Goal: Task Accomplishment & Management: Use online tool/utility

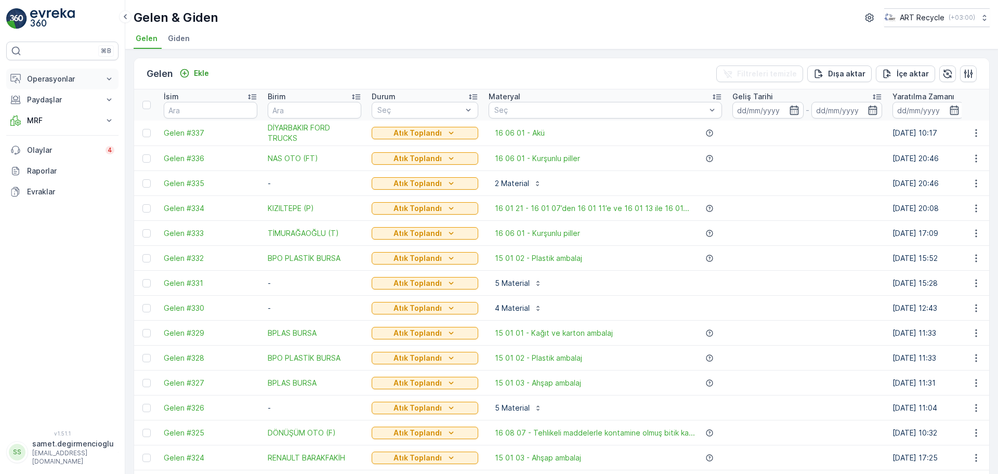
click at [58, 77] on p "Operasyonlar" at bounding box center [62, 79] width 71 height 10
click at [54, 125] on p "Rotalar & Görevler" at bounding box center [59, 126] width 64 height 10
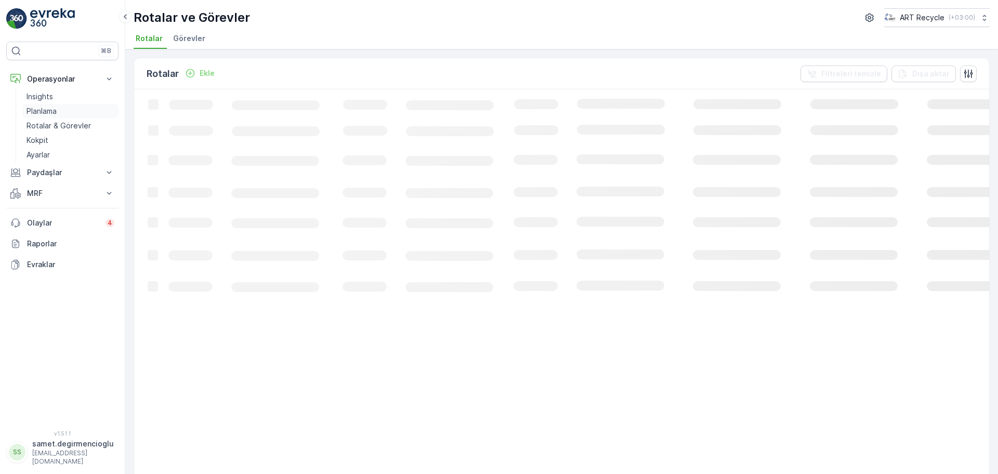
click at [50, 112] on p "Planlama" at bounding box center [42, 111] width 30 height 10
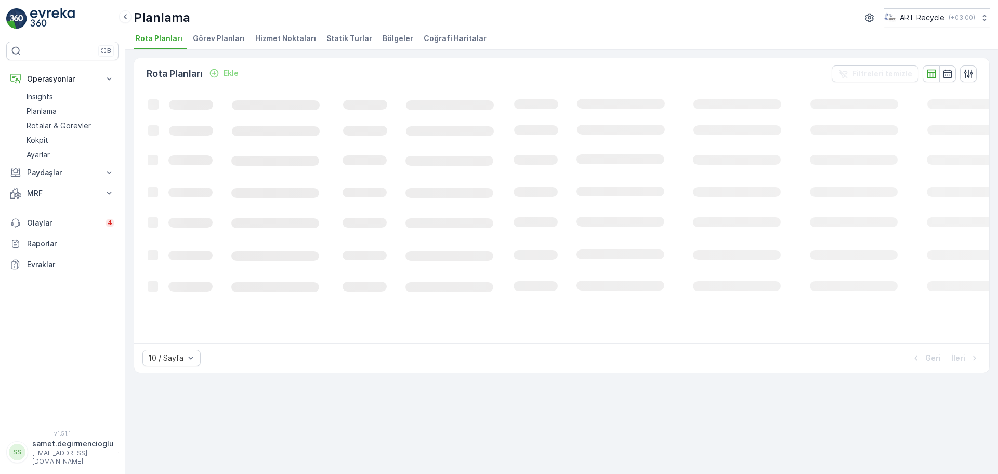
click at [274, 36] on span "Hizmet Noktaları" at bounding box center [285, 38] width 61 height 10
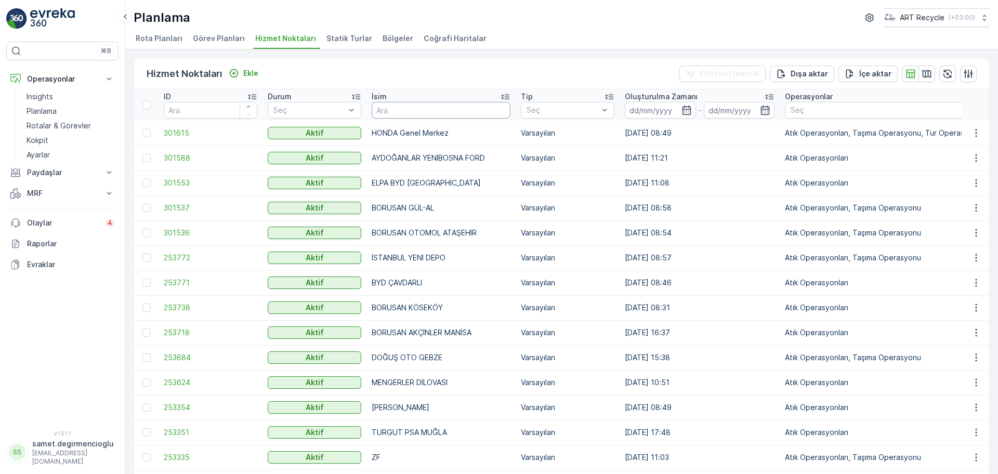
click at [437, 113] on input "text" at bounding box center [441, 110] width 139 height 17
type input "er kağıt"
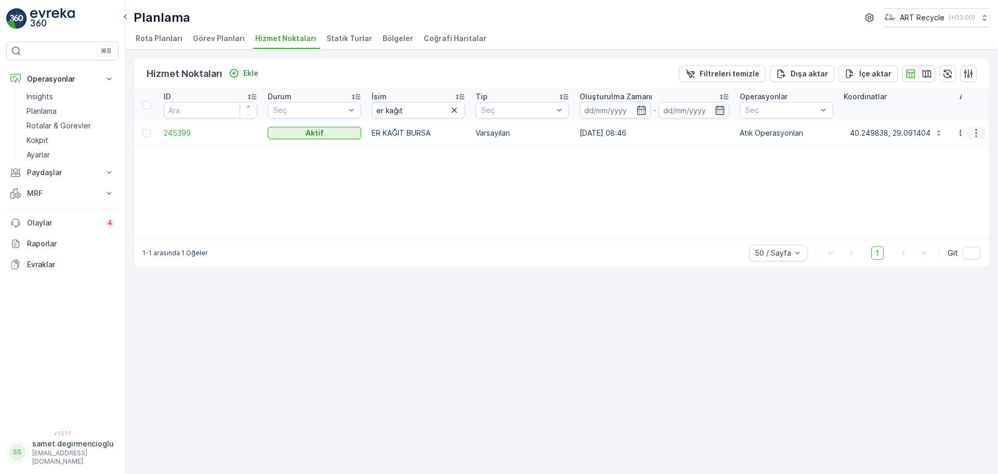
click at [979, 133] on icon "button" at bounding box center [976, 133] width 10 height 10
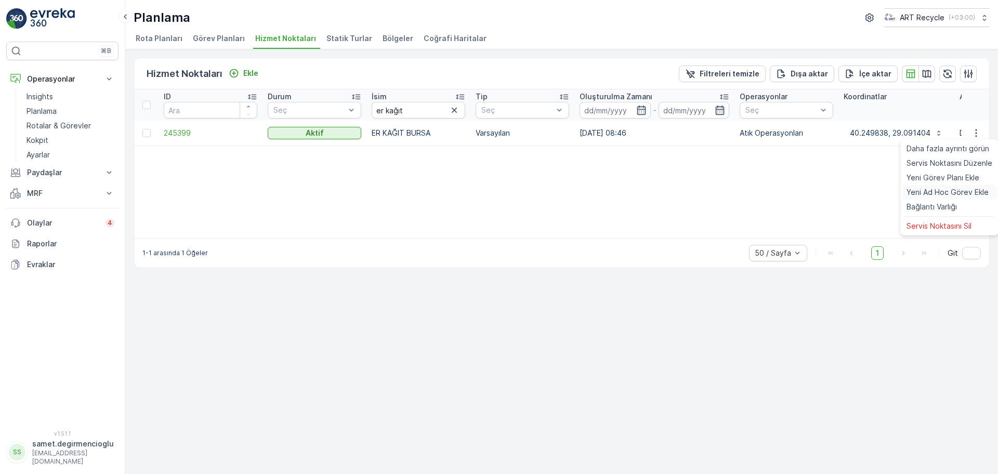
click at [940, 196] on span "Yeni Ad Hoc Görev Ekle" at bounding box center [947, 192] width 82 height 10
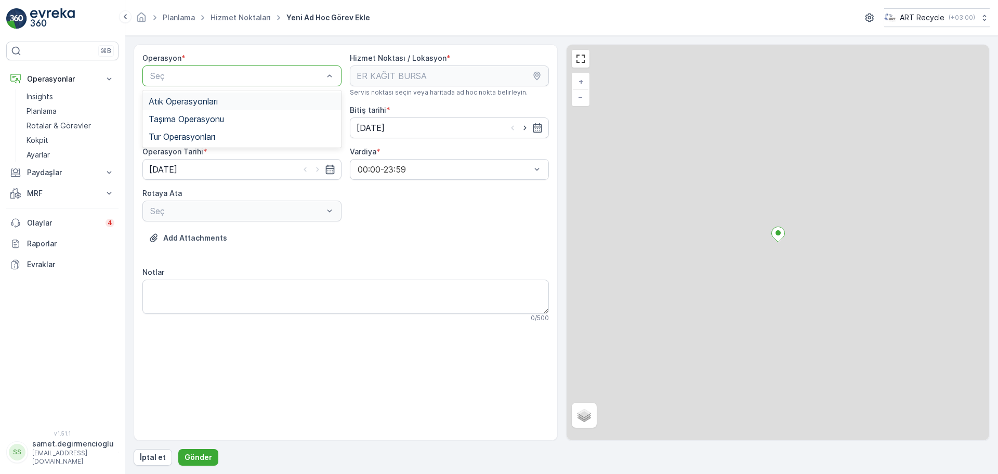
click at [208, 104] on span "Atık Operasyonları" at bounding box center [183, 101] width 69 height 9
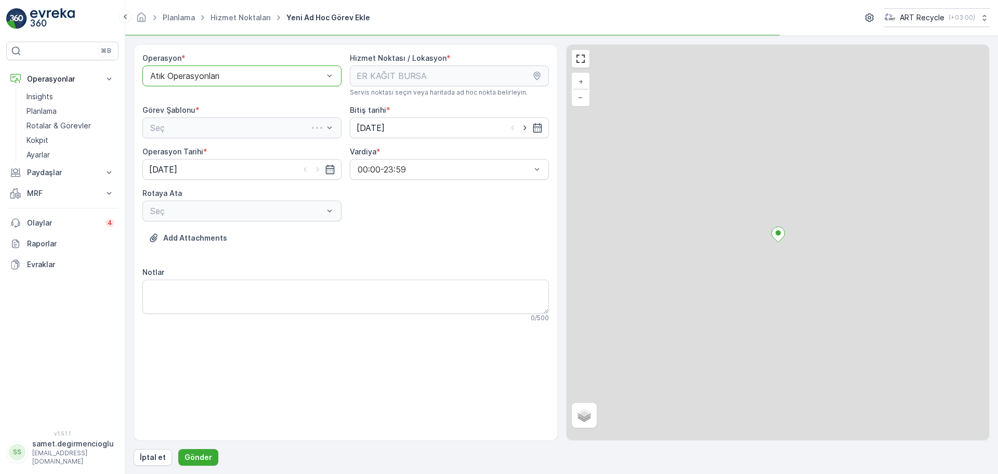
click at [207, 127] on div "Seç" at bounding box center [241, 127] width 199 height 21
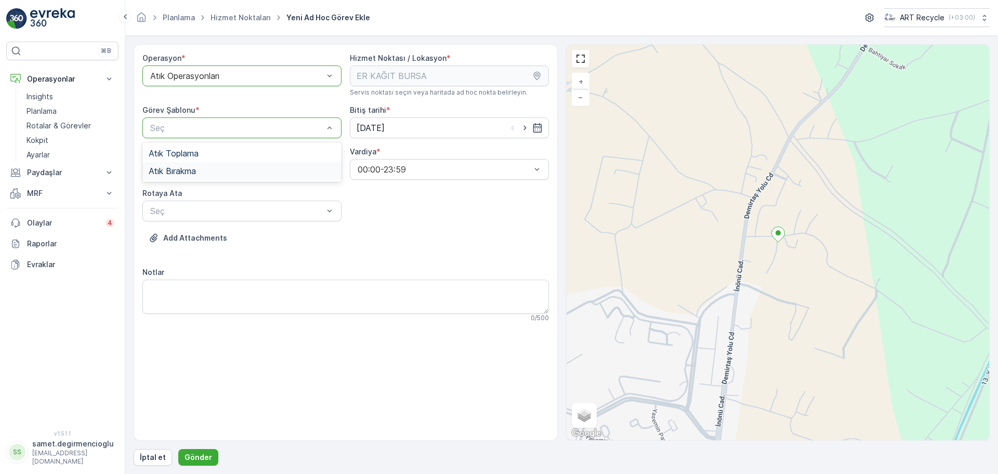
click at [168, 169] on span "Atık Bırakma" at bounding box center [172, 170] width 47 height 9
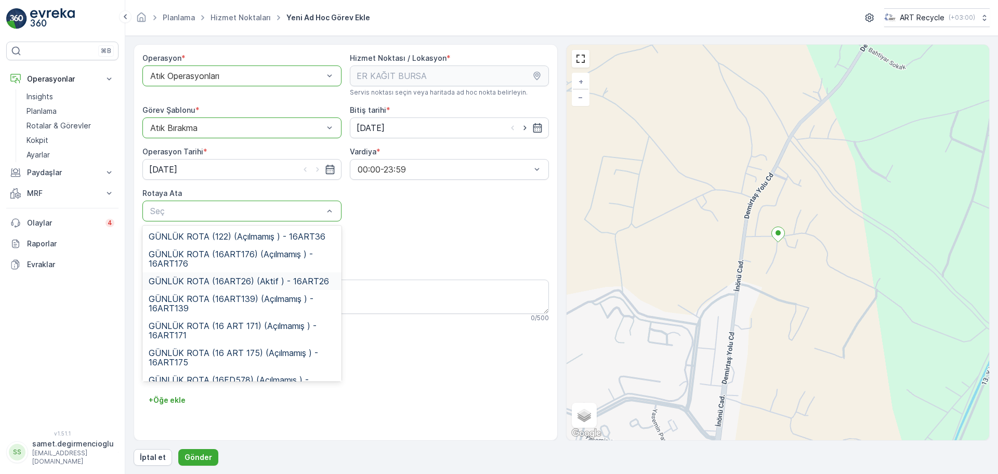
click at [219, 278] on span "GÜNLÜK ROTA (16ART26) (Aktif ) - 16ART26" at bounding box center [239, 280] width 180 height 9
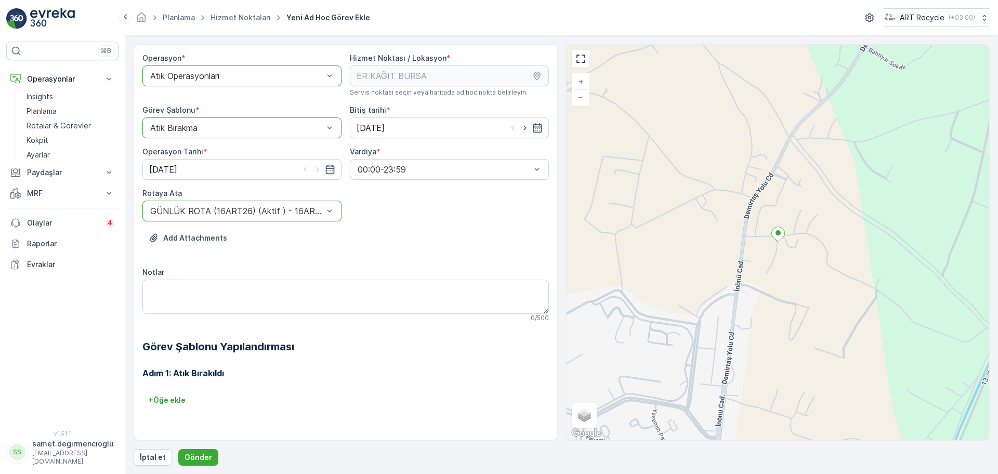
click at [273, 271] on div "Notlar" at bounding box center [345, 272] width 406 height 10
click at [191, 458] on p "Gönder" at bounding box center [198, 457] width 28 height 10
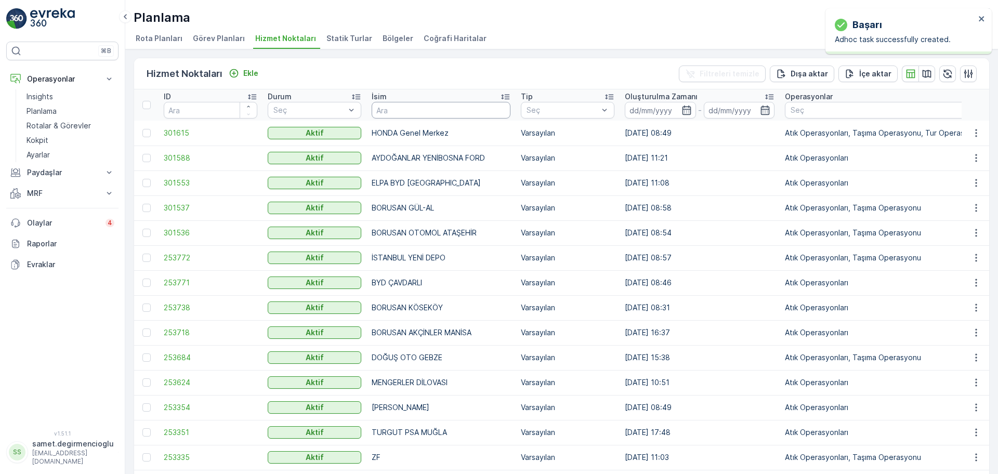
click at [406, 108] on input "text" at bounding box center [441, 110] width 139 height 17
type input "B PLA"
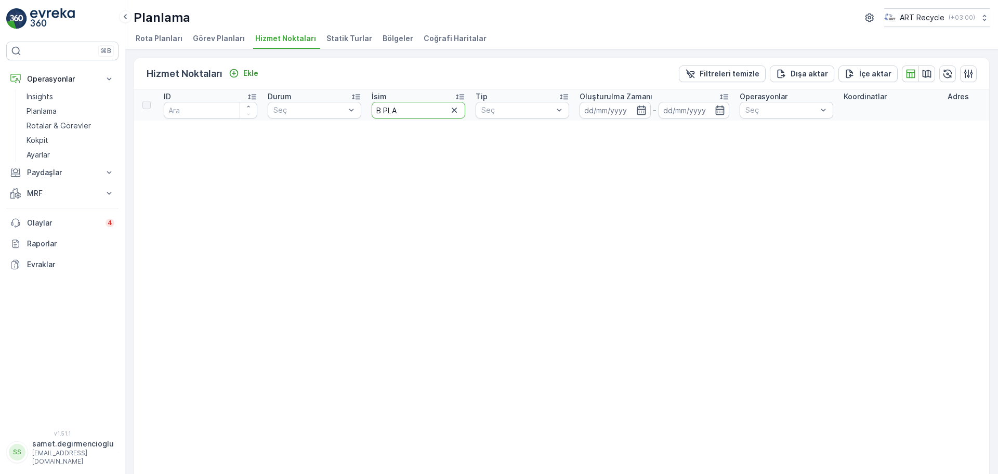
click at [406, 108] on input "B PLA" at bounding box center [419, 110] width 94 height 17
type input "BPL"
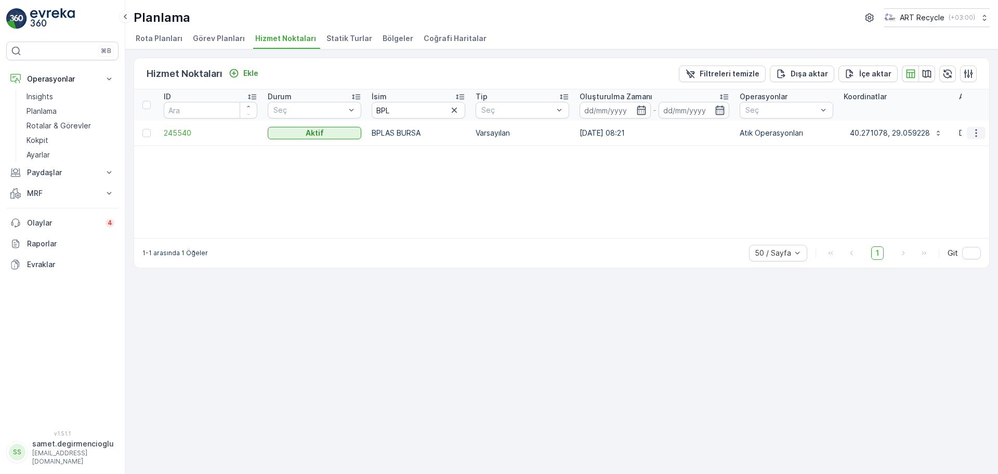
click at [971, 133] on icon "button" at bounding box center [976, 133] width 10 height 10
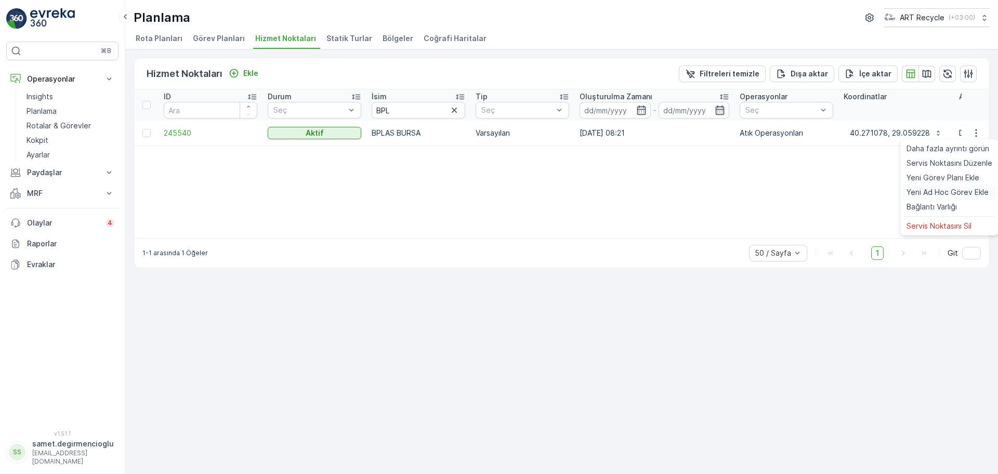
click at [923, 188] on span "Yeni Ad Hoc Görev Ekle" at bounding box center [947, 192] width 82 height 10
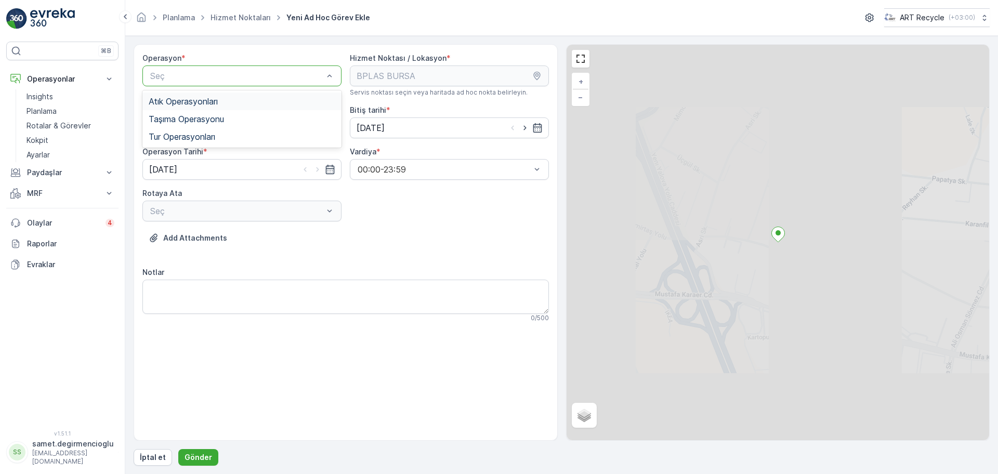
click at [212, 105] on span "Atık Operasyonları" at bounding box center [183, 101] width 69 height 9
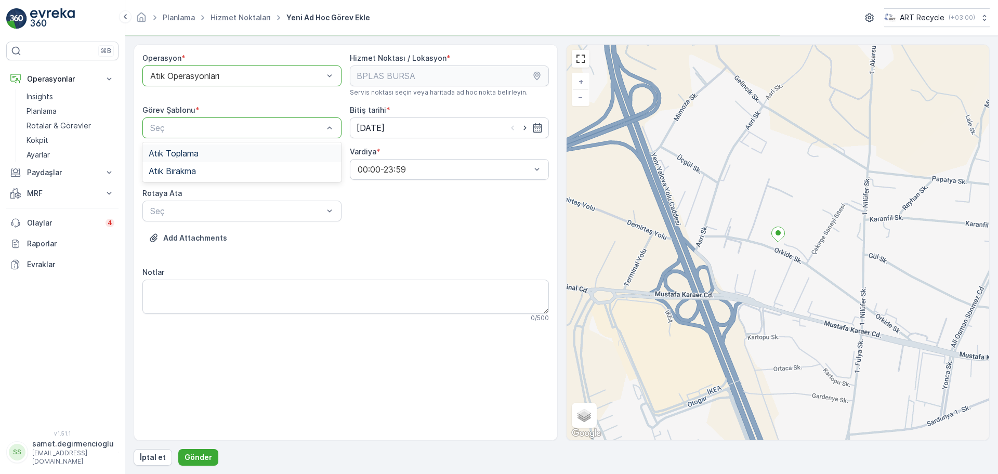
click at [210, 120] on div "Seç" at bounding box center [241, 127] width 199 height 21
click at [203, 151] on div "Atık Toplama" at bounding box center [242, 153] width 187 height 9
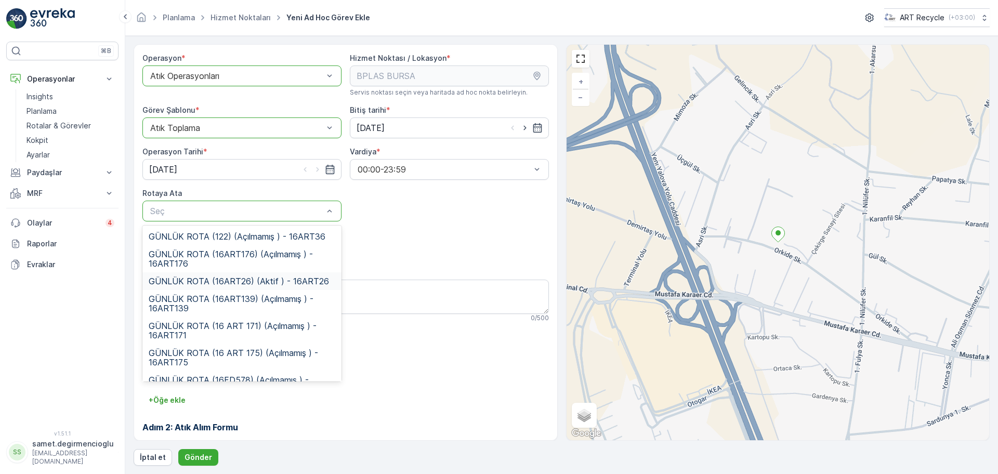
click at [200, 283] on span "GÜNLÜK ROTA (16ART26) (Aktif ) - 16ART26" at bounding box center [239, 280] width 180 height 9
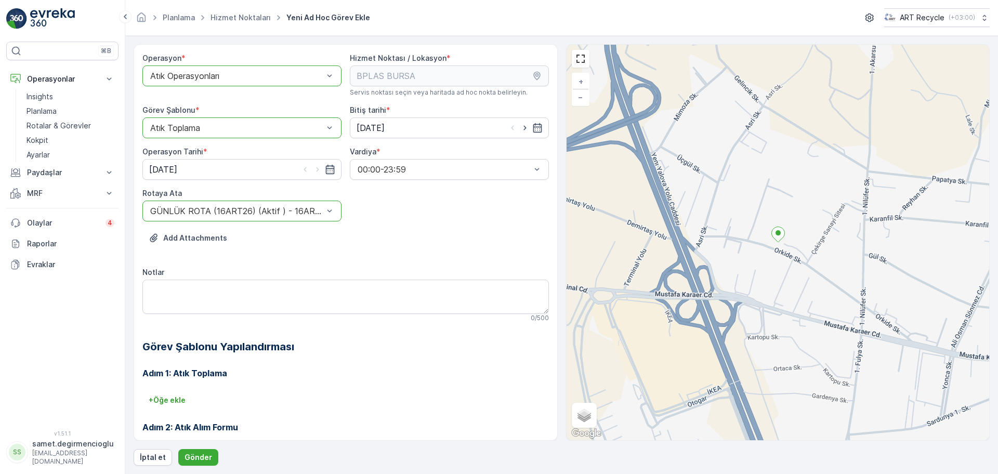
click at [287, 248] on div "Add Attachments" at bounding box center [345, 244] width 406 height 29
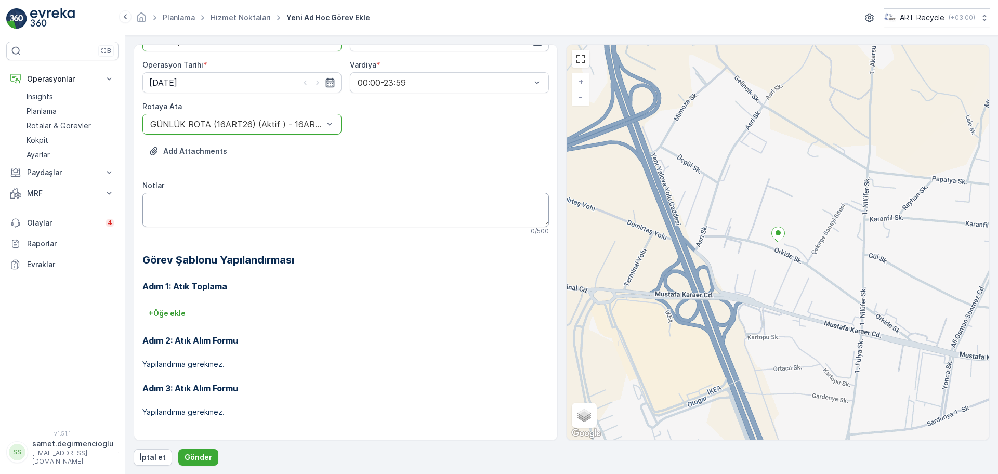
scroll to position [89, 0]
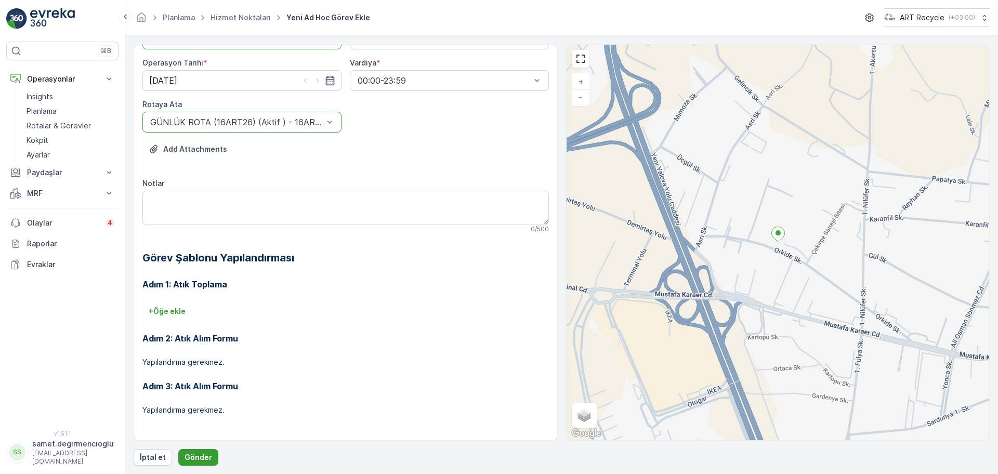
click at [193, 454] on p "Gönder" at bounding box center [198, 457] width 28 height 10
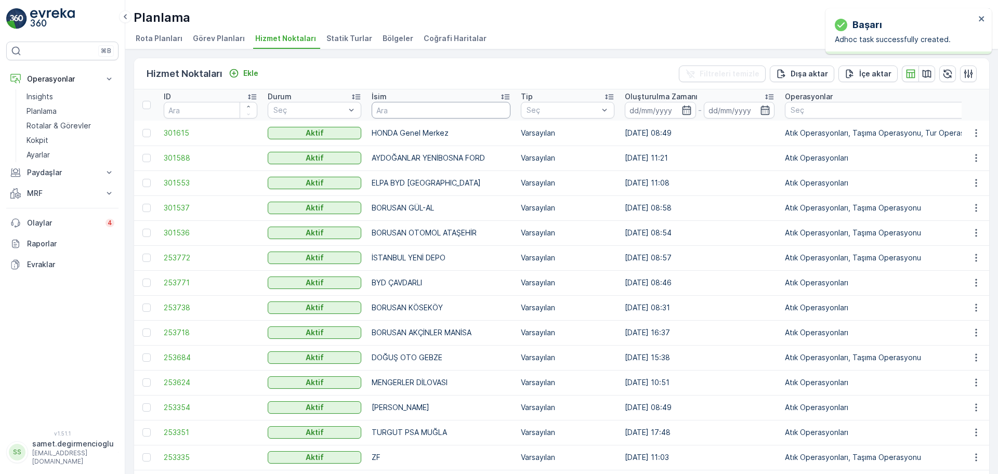
click at [416, 108] on input "text" at bounding box center [441, 110] width 139 height 17
type input "BPLA"
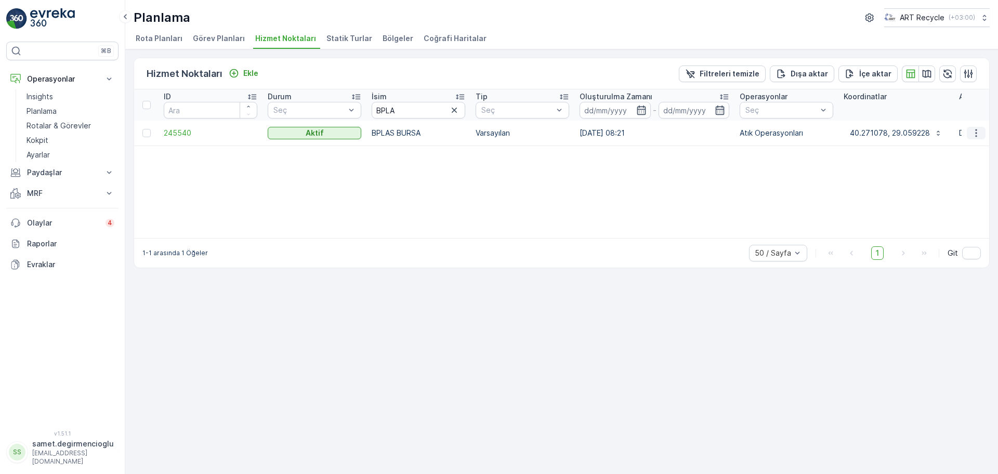
click at [973, 129] on icon "button" at bounding box center [976, 133] width 10 height 10
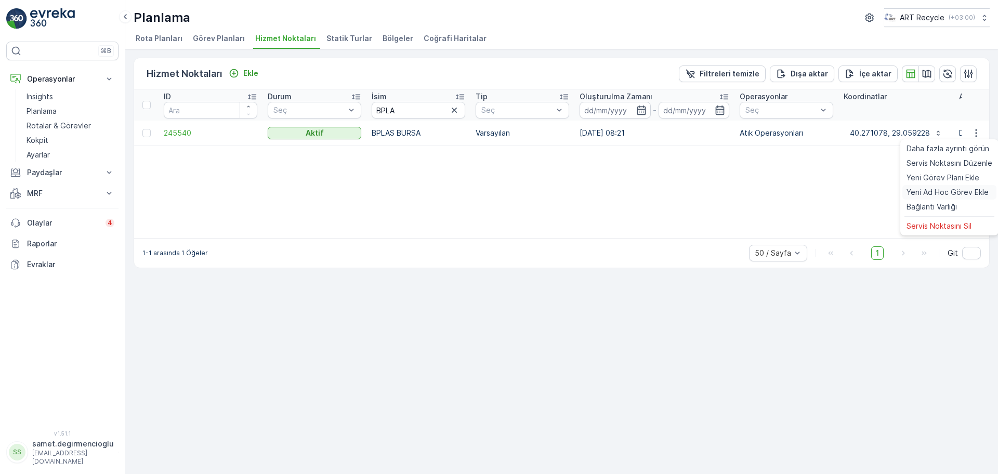
click at [935, 193] on span "Yeni Ad Hoc Görev Ekle" at bounding box center [947, 192] width 82 height 10
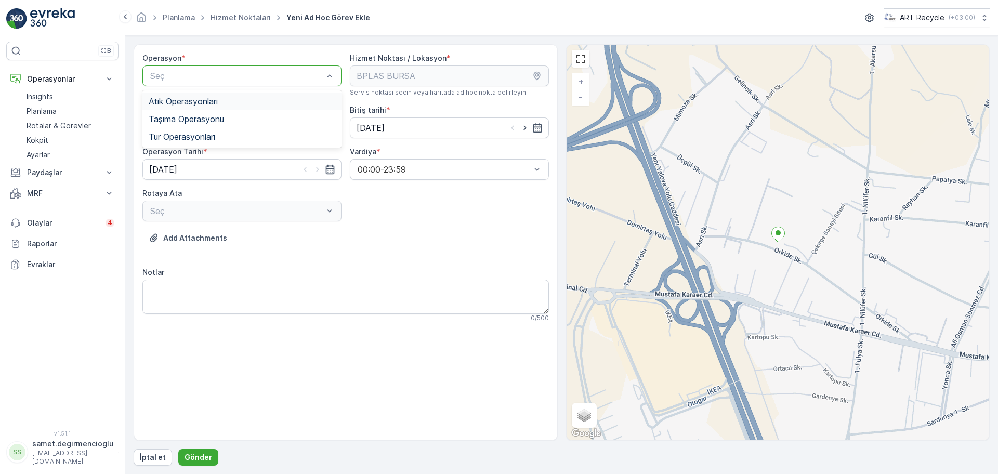
click at [206, 97] on span "Atık Operasyonları" at bounding box center [183, 101] width 69 height 9
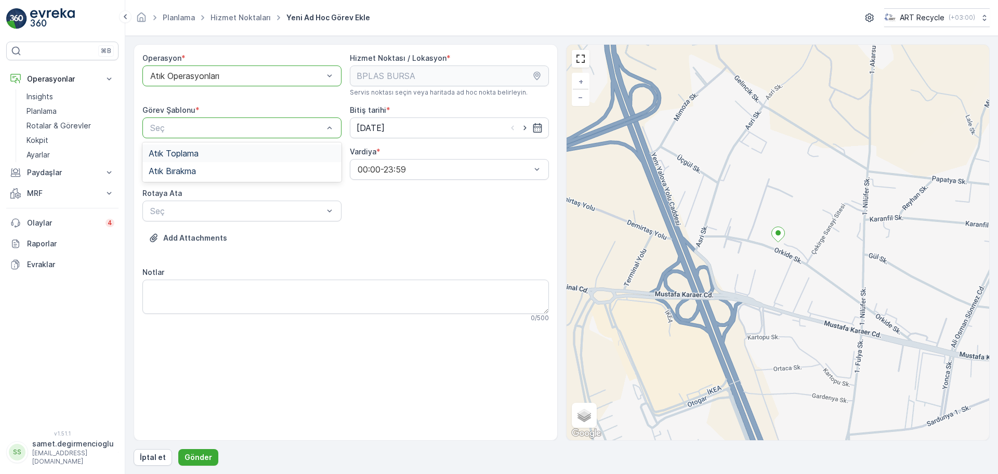
click at [195, 153] on span "Atık Toplama" at bounding box center [174, 153] width 50 height 9
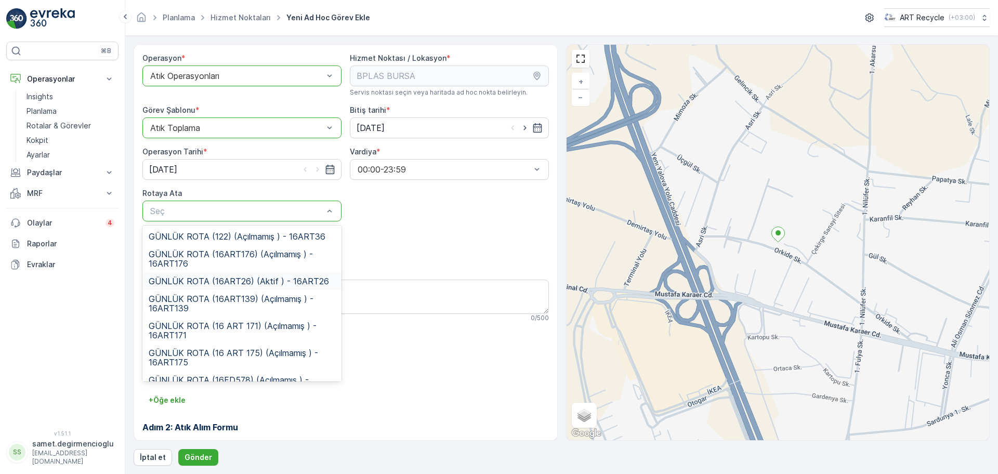
click at [200, 282] on span "GÜNLÜK ROTA (16ART26) (Aktif ) - 16ART26" at bounding box center [239, 280] width 180 height 9
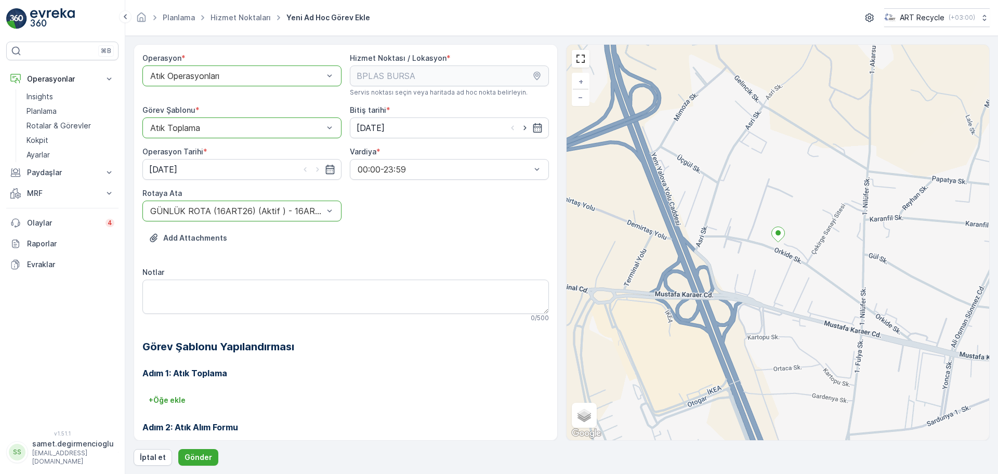
click at [270, 270] on div "Notlar" at bounding box center [345, 272] width 406 height 10
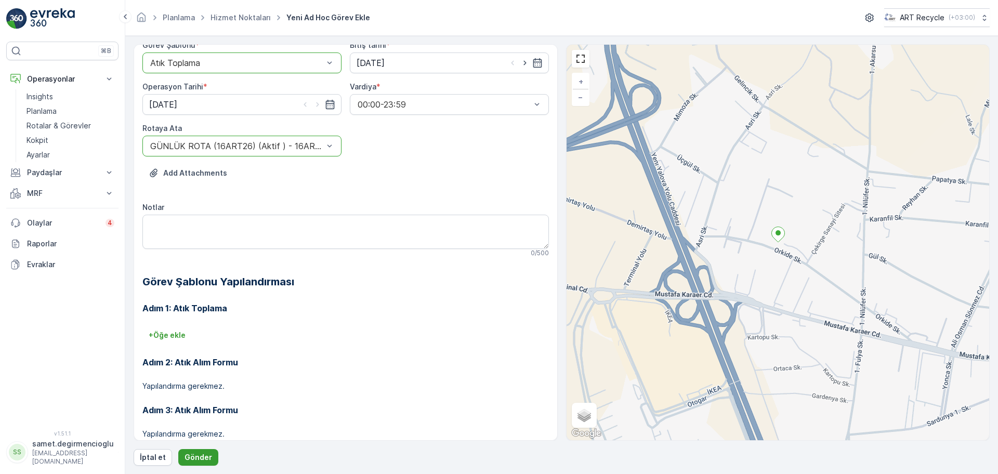
click at [186, 454] on p "Gönder" at bounding box center [198, 457] width 28 height 10
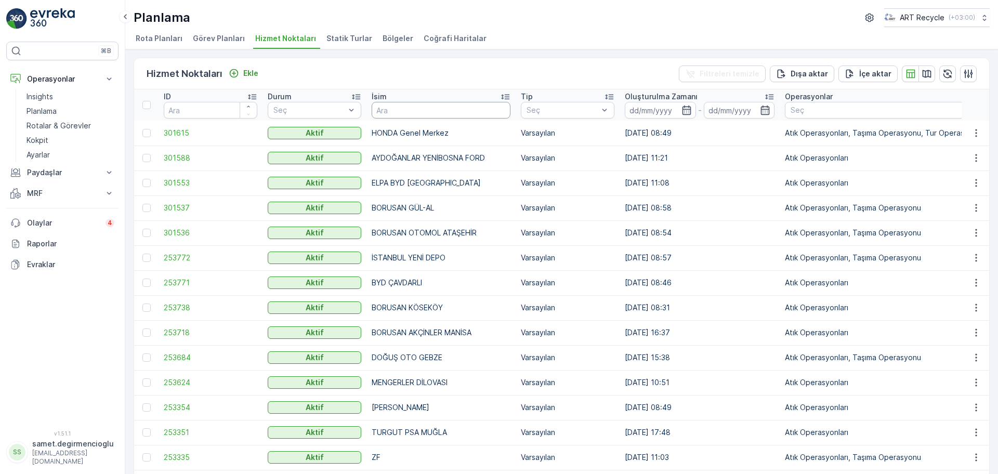
click at [421, 105] on input "text" at bounding box center [441, 110] width 139 height 17
type input "ÇETAŞ"
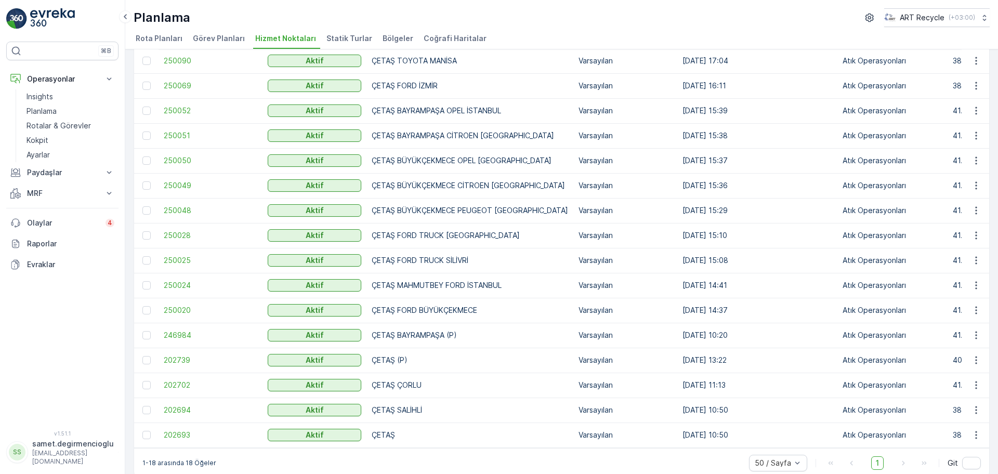
scroll to position [130, 0]
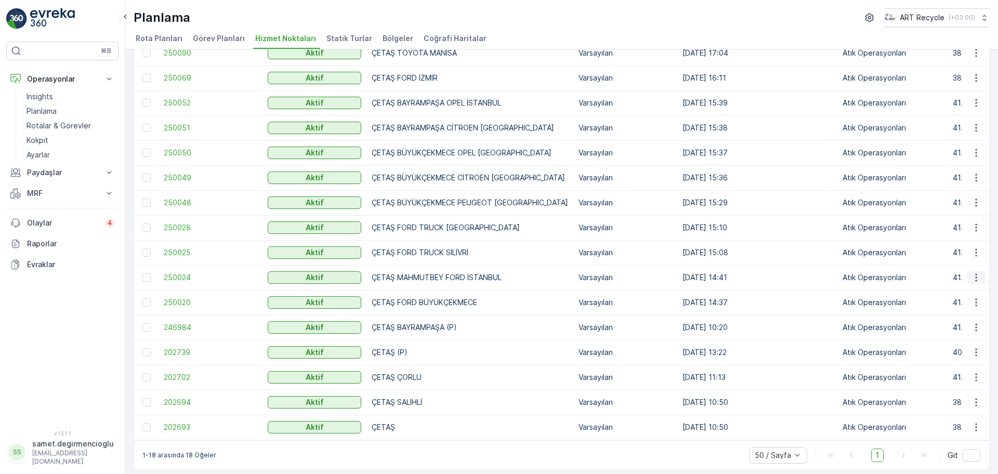
click at [976, 277] on icon "button" at bounding box center [976, 277] width 10 height 10
click at [920, 336] on span "Yeni Ad Hoc Görev Ekle" at bounding box center [947, 337] width 82 height 10
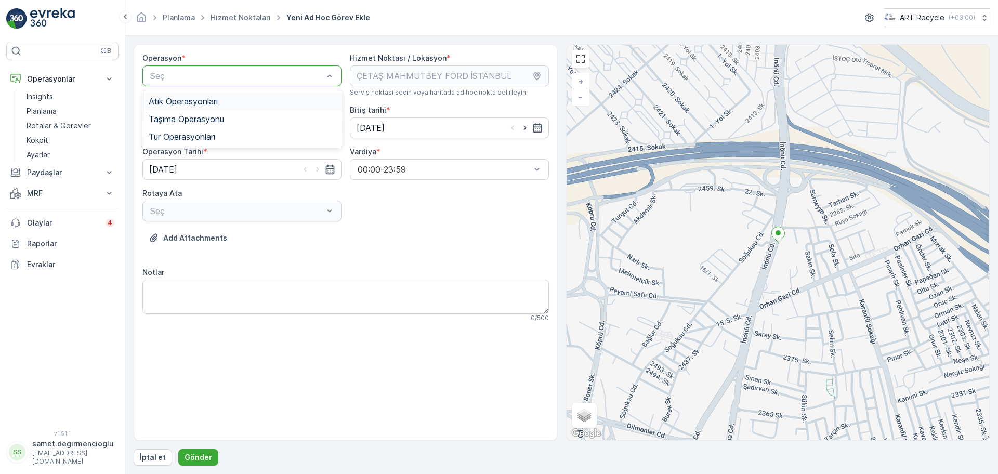
click at [189, 103] on span "Atık Operasyonları" at bounding box center [183, 101] width 69 height 9
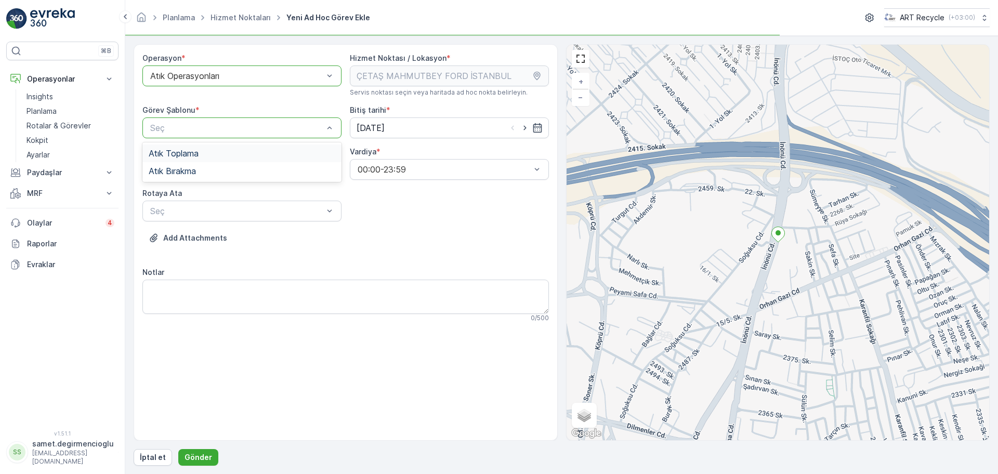
click at [186, 155] on span "Atık Toplama" at bounding box center [174, 153] width 50 height 9
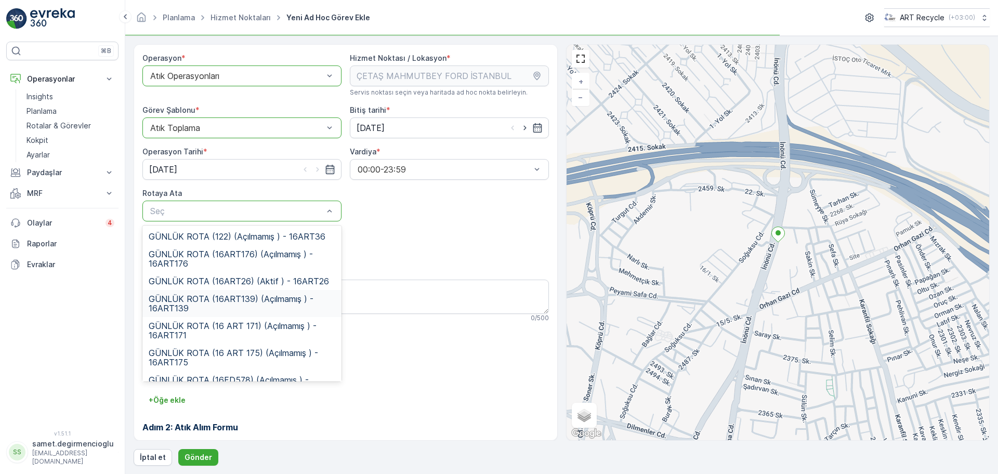
click at [210, 301] on span "GÜNLÜK ROTA (16ART139) (Açılmamış ) - 16ART139" at bounding box center [242, 303] width 187 height 19
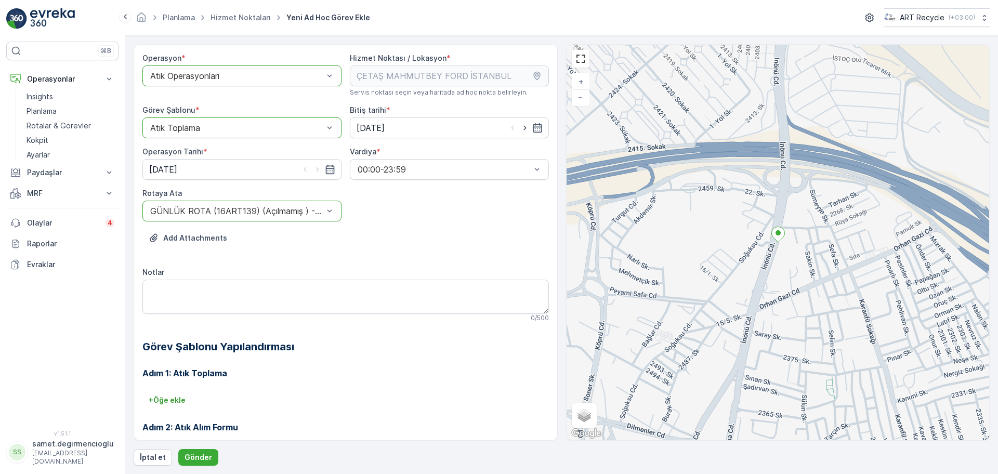
click at [308, 255] on div "Add Attachments" at bounding box center [345, 244] width 406 height 29
click at [200, 458] on p "Gönder" at bounding box center [198, 457] width 28 height 10
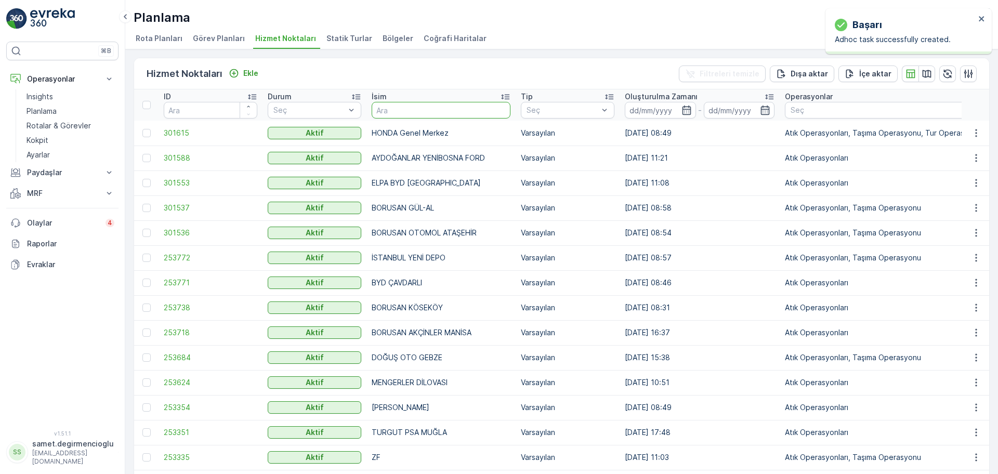
click at [433, 115] on input "text" at bounding box center [441, 110] width 139 height 17
type input "DOĞUŞ GALATA"
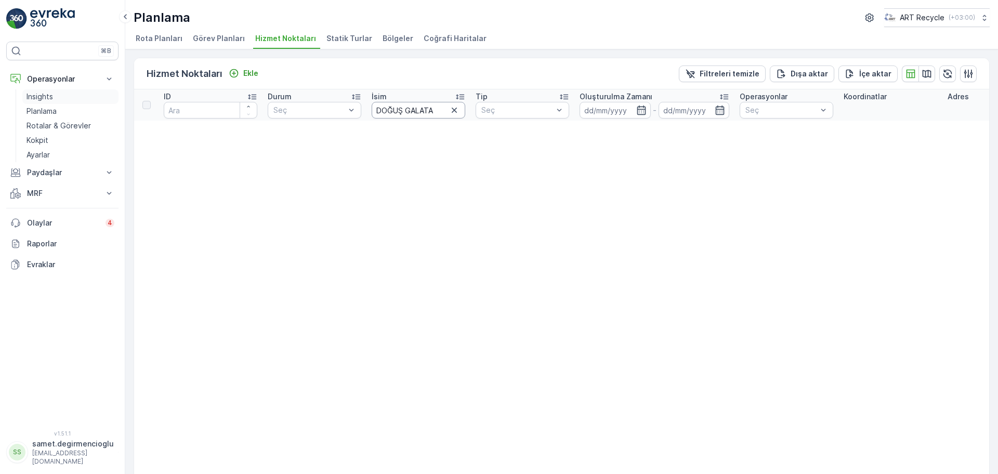
drag, startPoint x: 435, startPoint y: 115, endPoint x: 57, endPoint y: 99, distance: 379.2
click at [57, 99] on div "⌘B Operasyonlar Insights Planlama Rotalar & Görevler Kokpit Ayarlar Paydaşlar R…" at bounding box center [499, 237] width 998 height 474
type input "GALATA"
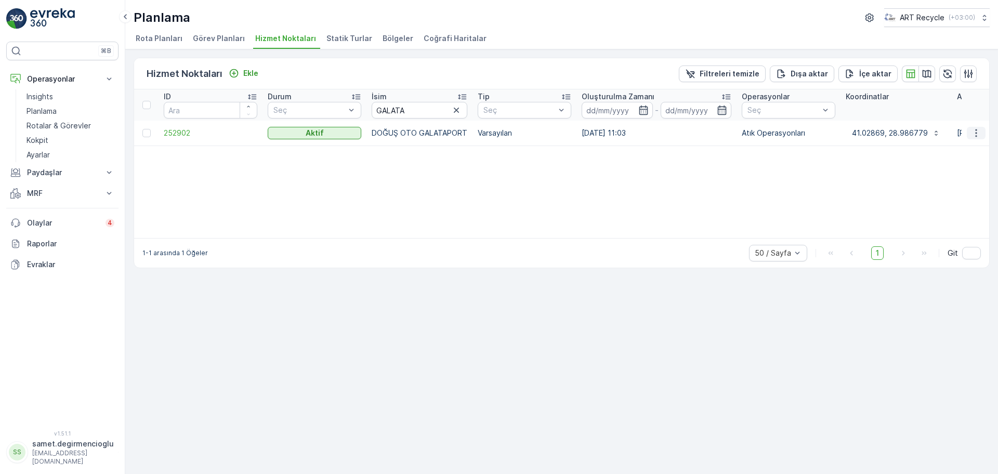
click at [972, 133] on icon "button" at bounding box center [976, 133] width 10 height 10
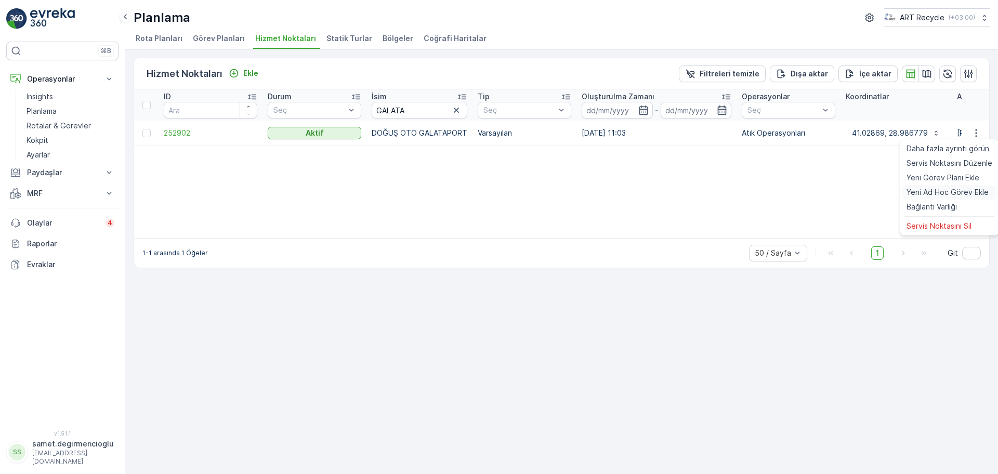
click at [928, 190] on span "Yeni Ad Hoc Görev Ekle" at bounding box center [947, 192] width 82 height 10
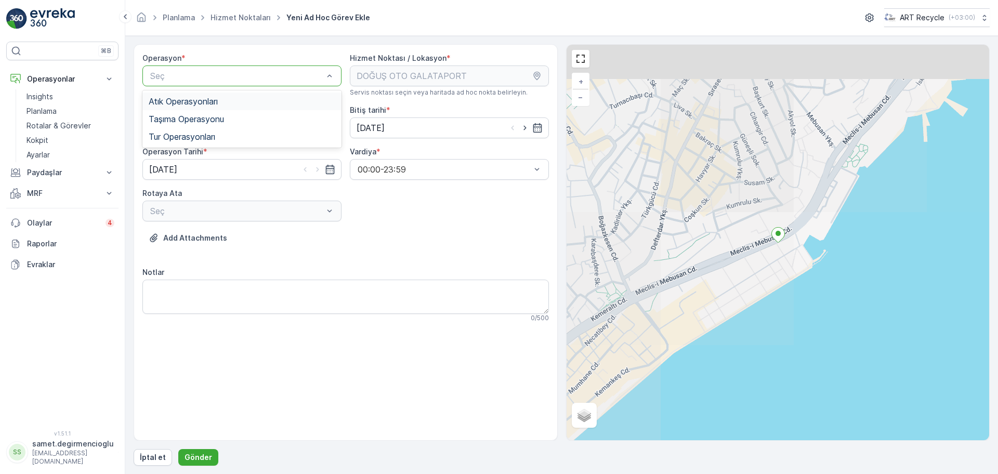
click at [215, 97] on span "Atık Operasyonları" at bounding box center [183, 101] width 69 height 9
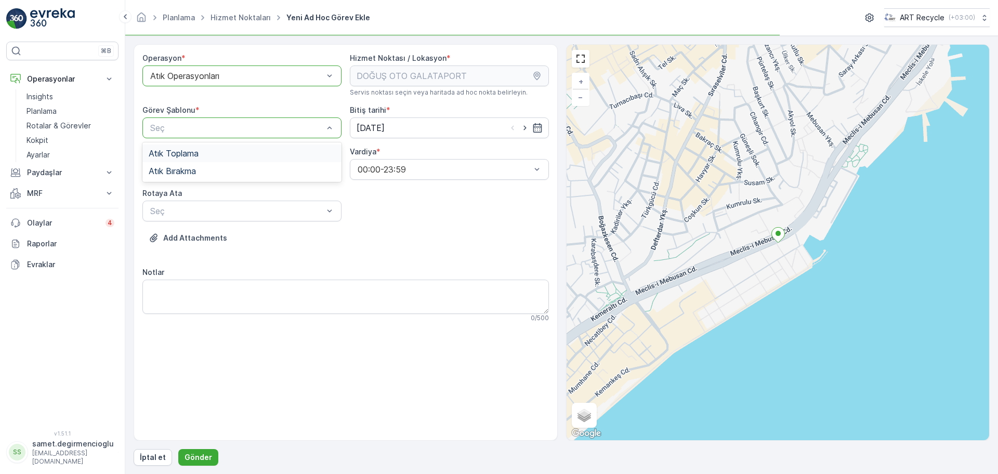
click at [207, 152] on div "Atık Toplama" at bounding box center [242, 153] width 187 height 9
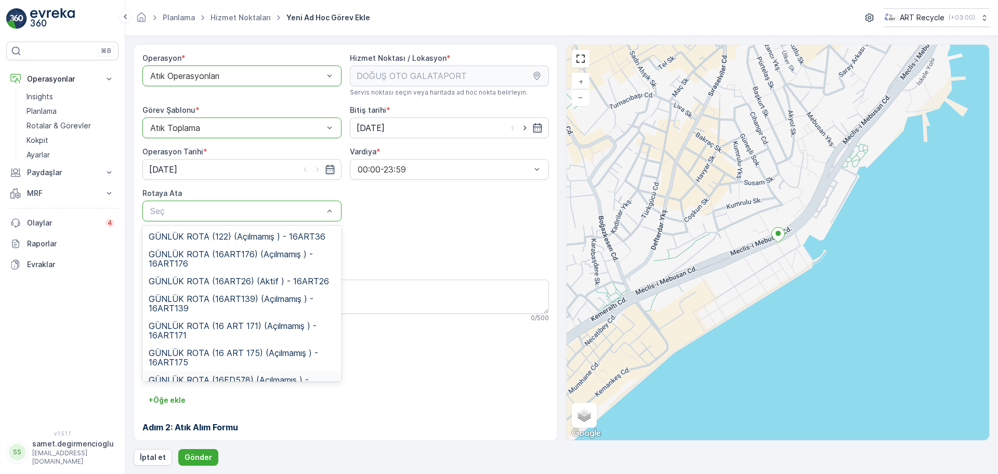
click at [215, 374] on div "GÜNLÜK ROTA (16FD578) (Açılmamış ) - 16FD578" at bounding box center [241, 384] width 199 height 27
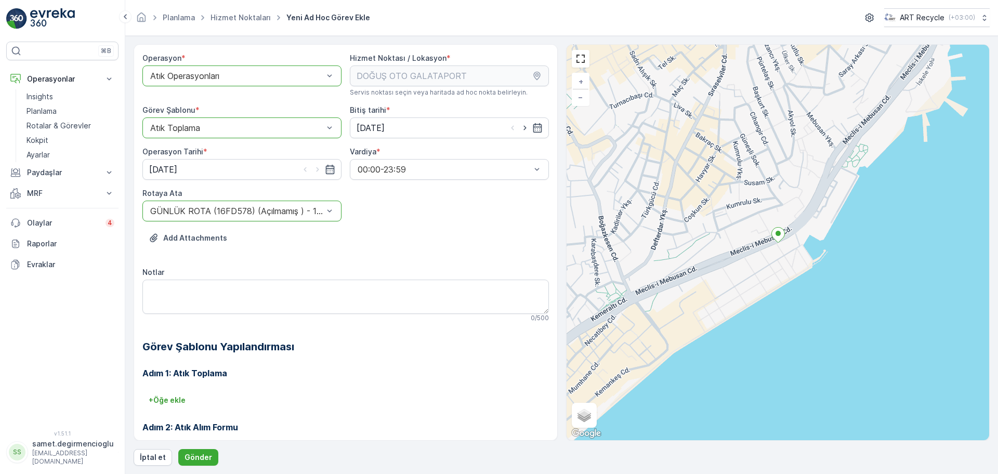
click at [288, 377] on h3 "Adım 1: Atık Toplama" at bounding box center [345, 373] width 406 height 12
click at [194, 458] on p "Gönder" at bounding box center [198, 457] width 28 height 10
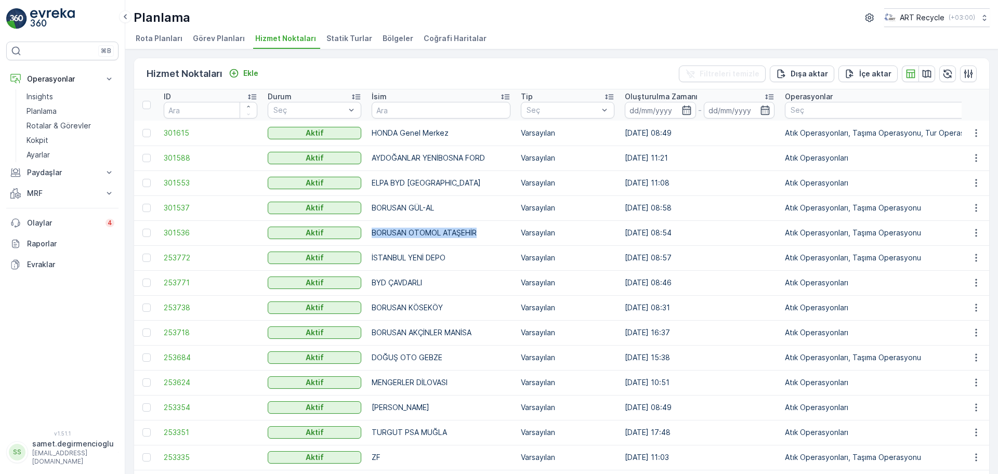
drag, startPoint x: 370, startPoint y: 231, endPoint x: 482, endPoint y: 226, distance: 112.4
click at [482, 226] on td "BORUSAN OTOMOL ATAŞEHİR" at bounding box center [440, 232] width 149 height 25
click at [473, 233] on p "BORUSAN OTOMOL ATAŞEHİR" at bounding box center [441, 233] width 139 height 10
drag, startPoint x: 482, startPoint y: 236, endPoint x: 367, endPoint y: 239, distance: 114.4
click at [367, 239] on td "BORUSAN OTOMOL ATAŞEHİR" at bounding box center [440, 232] width 149 height 25
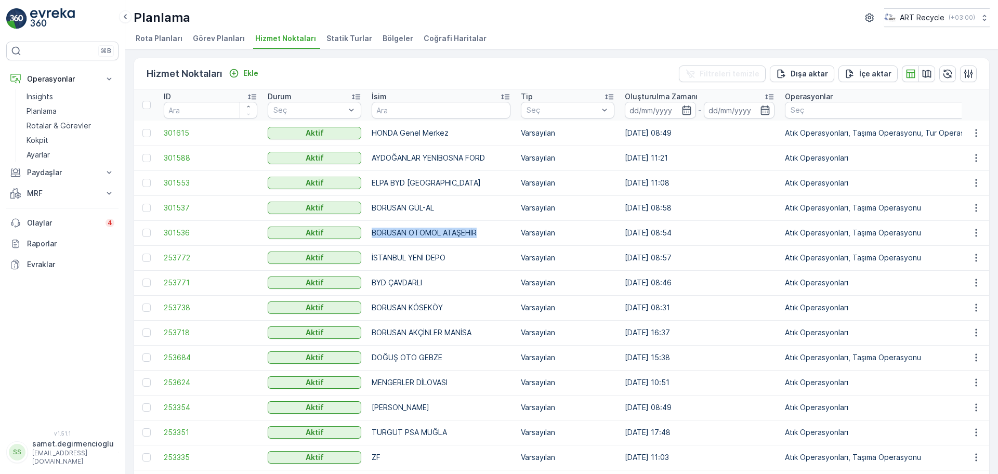
click at [423, 235] on p "BORUSAN OTOMOL ATAŞEHİR" at bounding box center [441, 233] width 139 height 10
click at [53, 189] on p "MRF" at bounding box center [62, 193] width 71 height 10
click at [74, 210] on p "Gelen & Giden" at bounding box center [52, 211] width 50 height 10
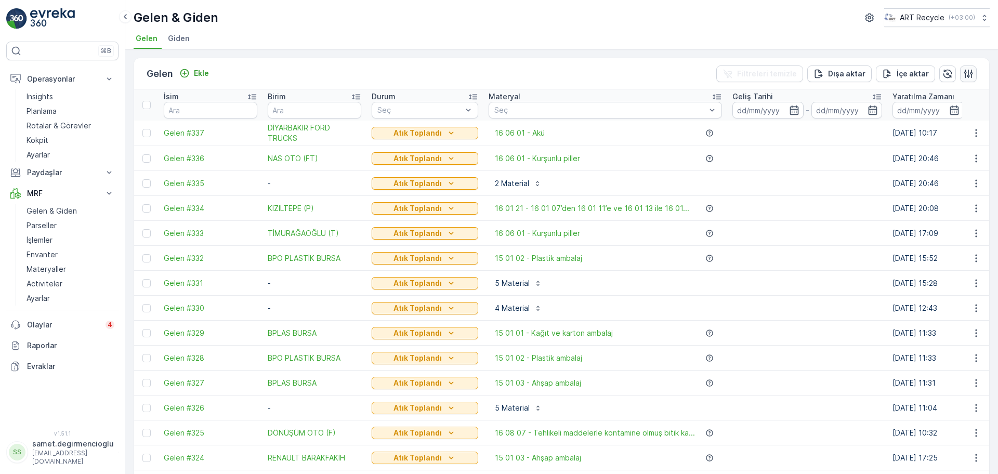
click at [963, 75] on icon "button" at bounding box center [968, 74] width 10 height 10
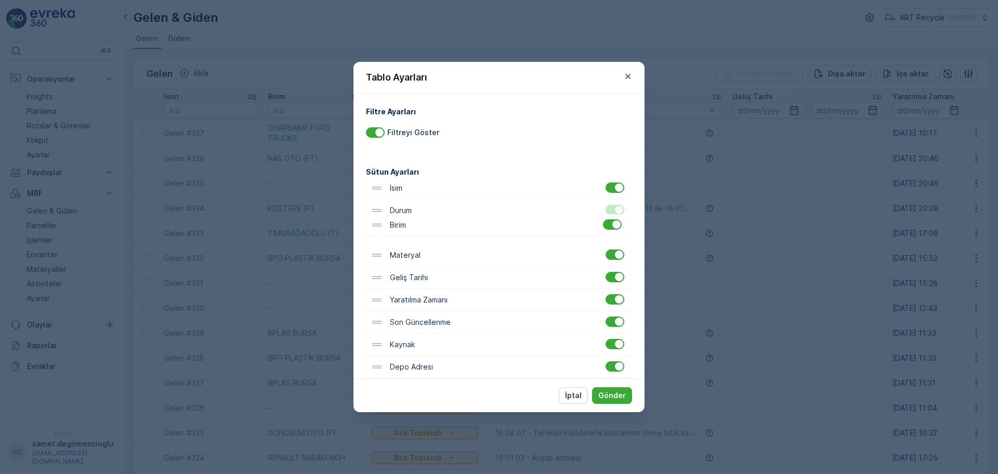
drag, startPoint x: 394, startPoint y: 214, endPoint x: 394, endPoint y: 233, distance: 18.7
click at [394, 233] on div "İsim Birim Durum Materyal Geliş Tarihi Yaratılma Zamanı Son Güncellenme Kaynak …" at bounding box center [499, 277] width 266 height 201
click at [612, 394] on p "Gönder" at bounding box center [612, 395] width 28 height 10
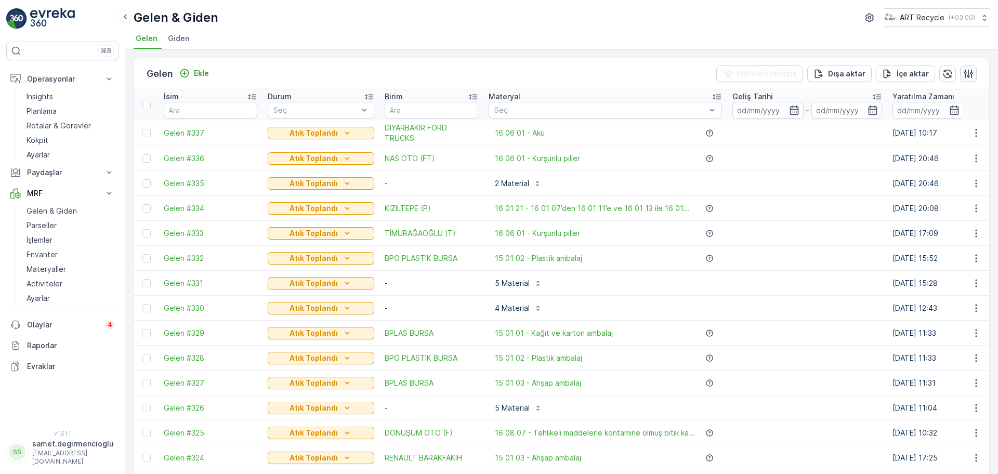
click at [971, 72] on button "button" at bounding box center [968, 73] width 17 height 17
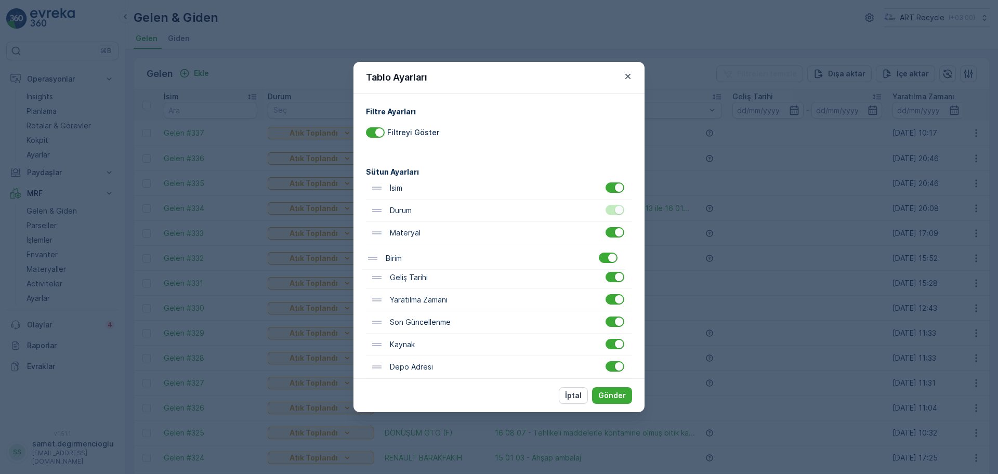
drag, startPoint x: 399, startPoint y: 239, endPoint x: 395, endPoint y: 271, distance: 32.5
click at [395, 271] on div "İsim Durum Birim Materyal Geliş Tarihi Yaratılma Zamanı Son Güncellenme Kaynak …" at bounding box center [499, 277] width 266 height 201
click at [604, 393] on p "Gönder" at bounding box center [612, 395] width 28 height 10
